Goal: Task Accomplishment & Management: Use online tool/utility

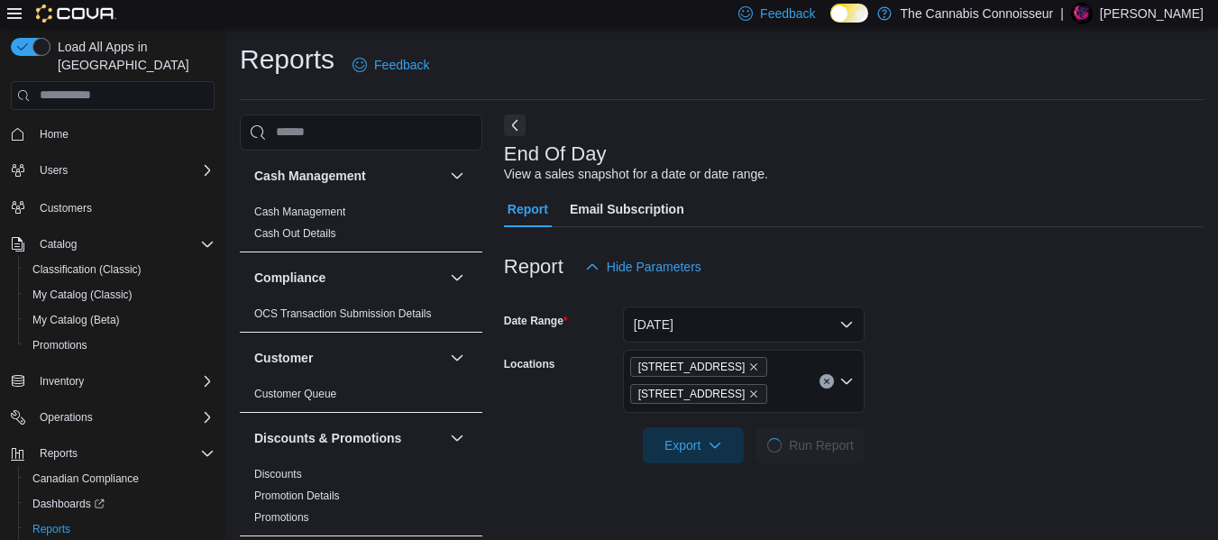
scroll to position [30, 0]
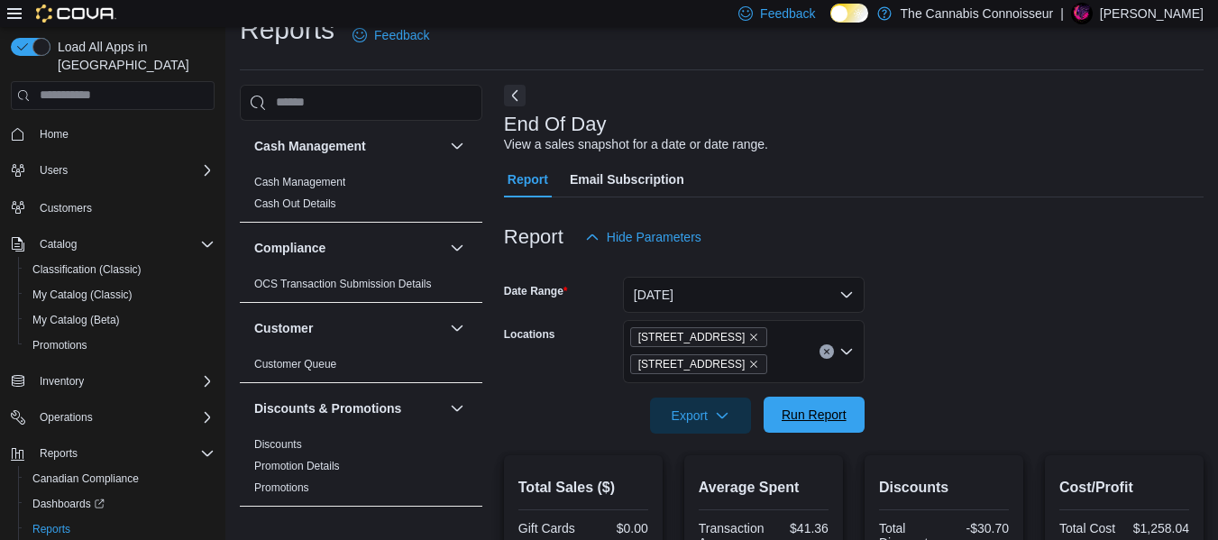
click at [797, 402] on span "Run Report" at bounding box center [814, 415] width 79 height 36
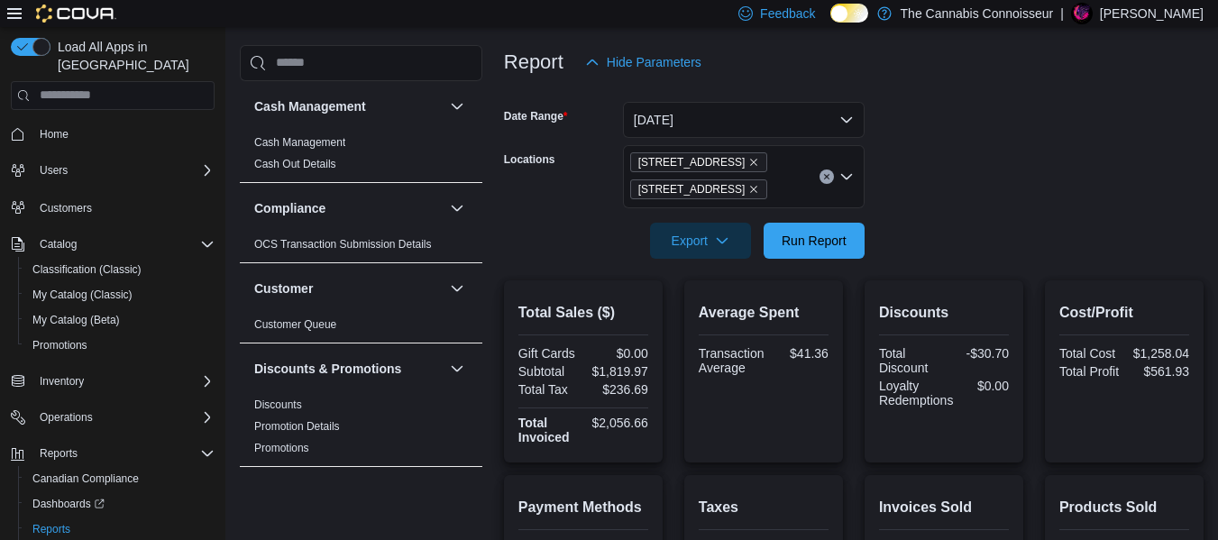
scroll to position [210, 0]
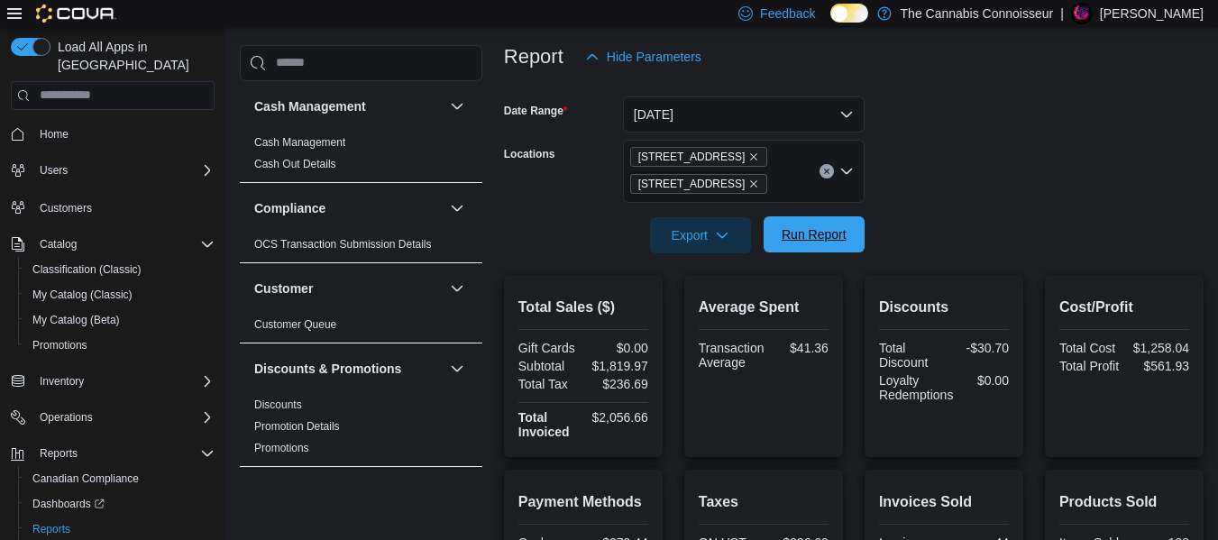
click at [811, 240] on span "Run Report" at bounding box center [814, 234] width 65 height 18
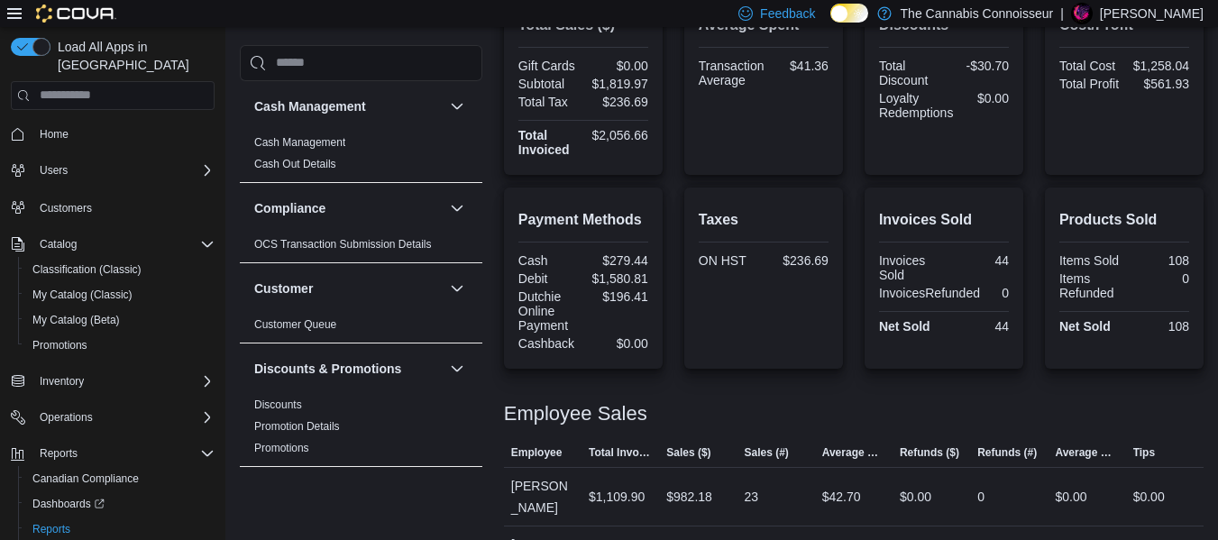
scroll to position [571, 0]
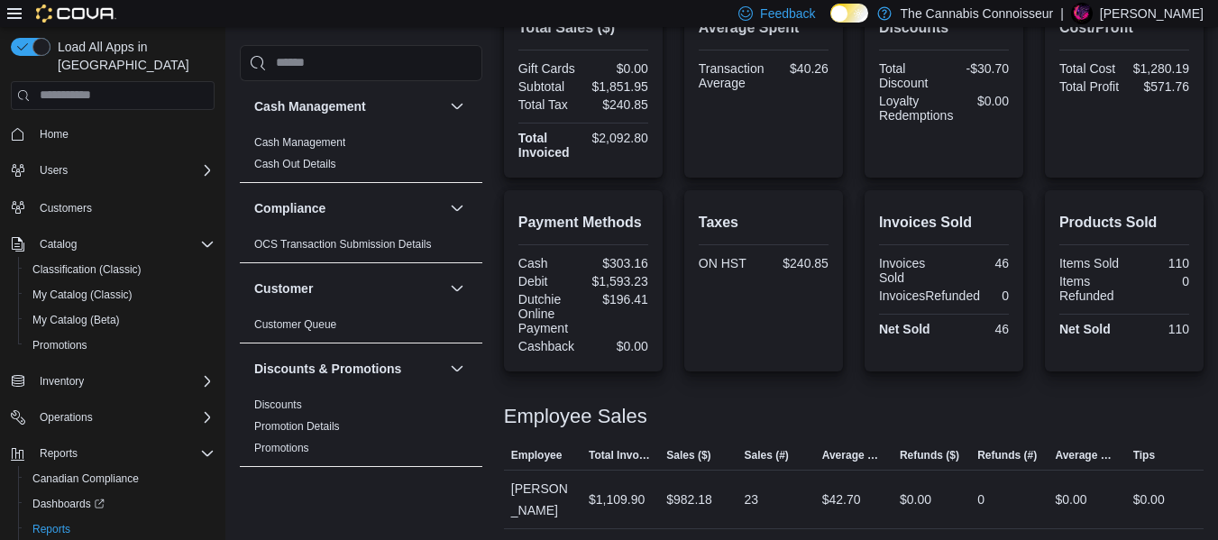
scroll to position [611, 0]
